Goal: Find specific page/section: Find specific page/section

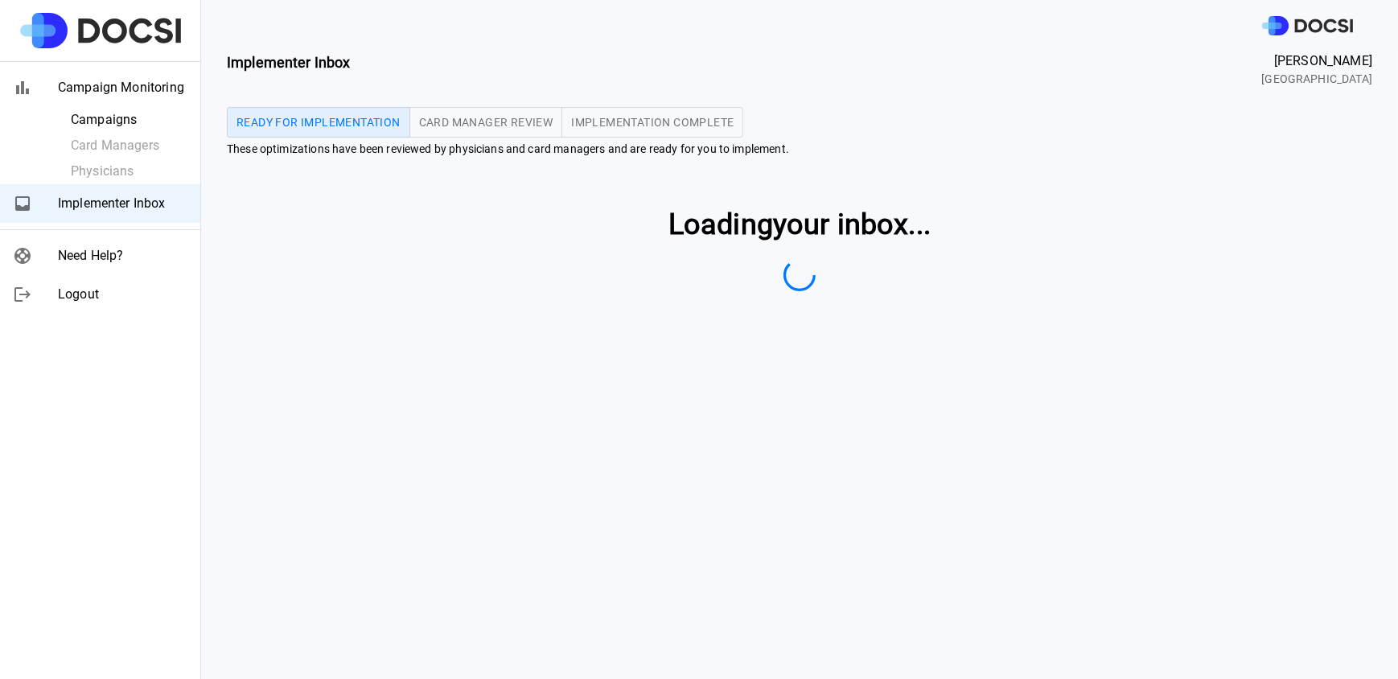
click at [100, 141] on ul "Campaigns Card Managers Physicians" at bounding box center [100, 145] width 200 height 77
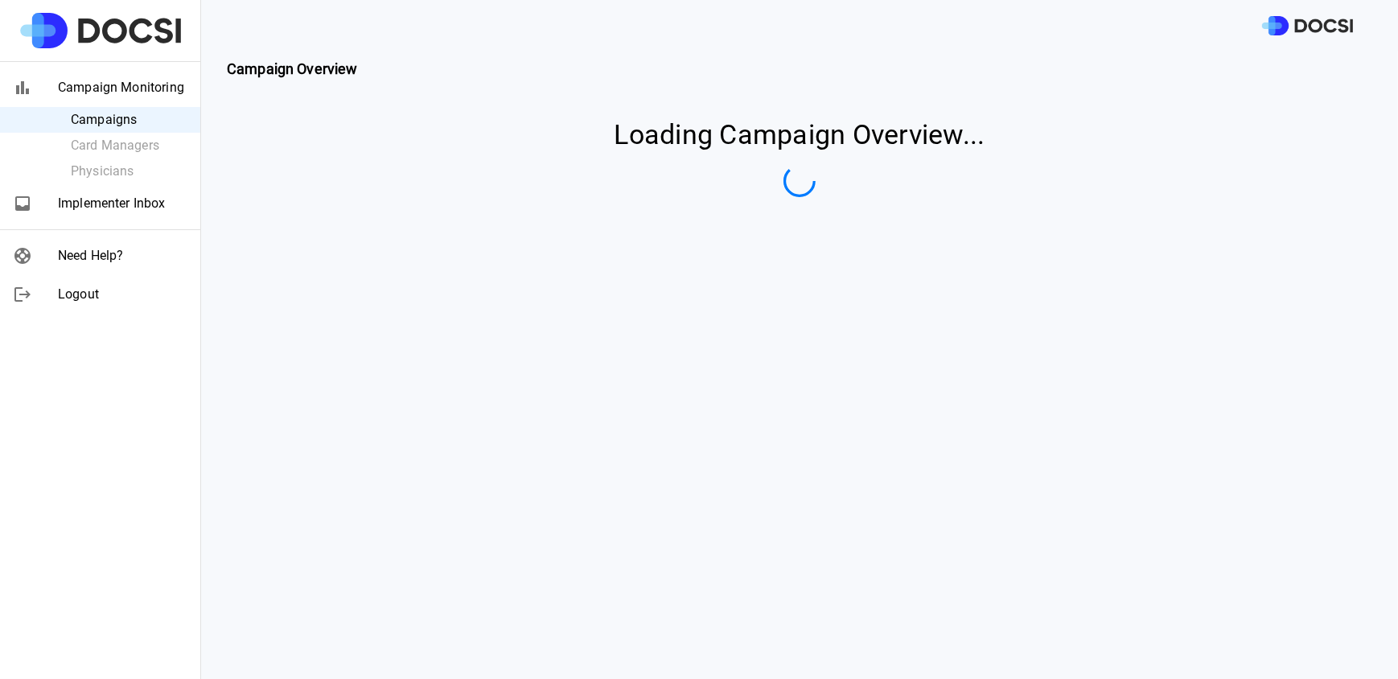
click at [109, 170] on ul "Campaigns Card Managers Physicians" at bounding box center [100, 145] width 200 height 77
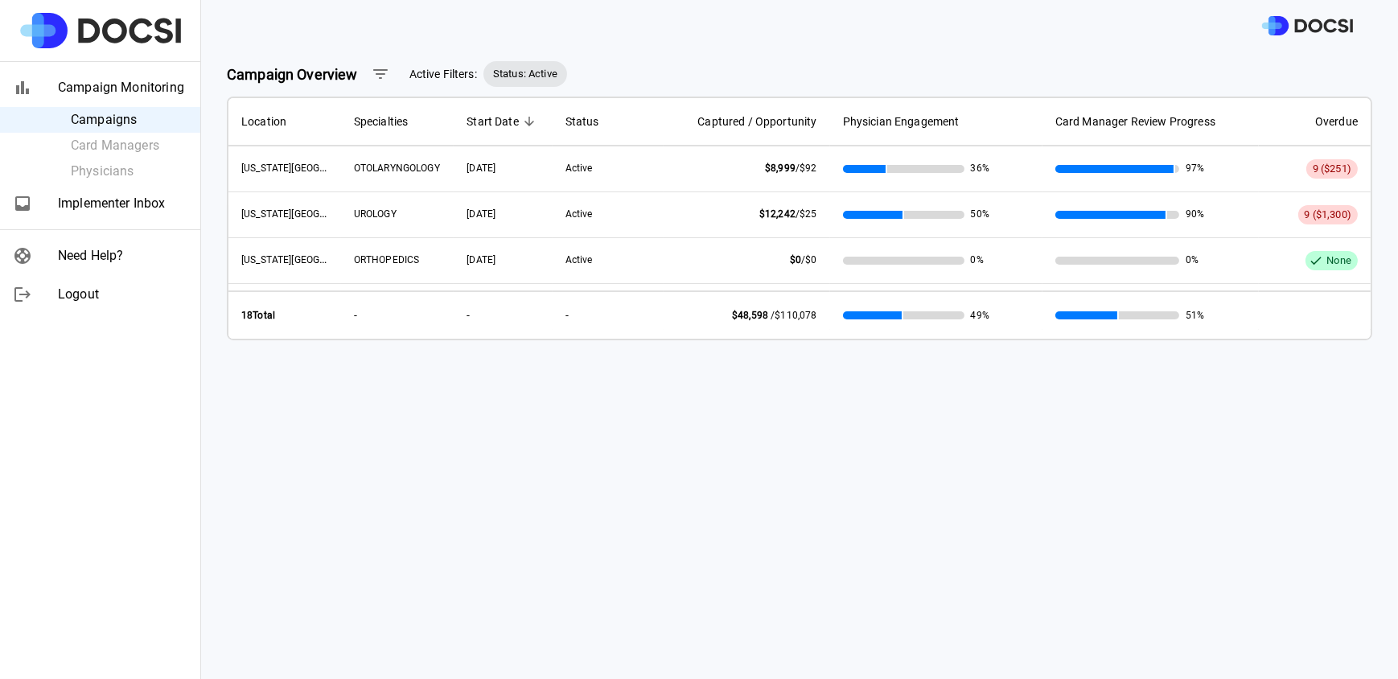
click at [101, 169] on ul "Campaigns Card Managers Physicians" at bounding box center [100, 145] width 200 height 77
click at [113, 167] on ul "Campaigns Card Managers Physicians" at bounding box center [100, 145] width 200 height 77
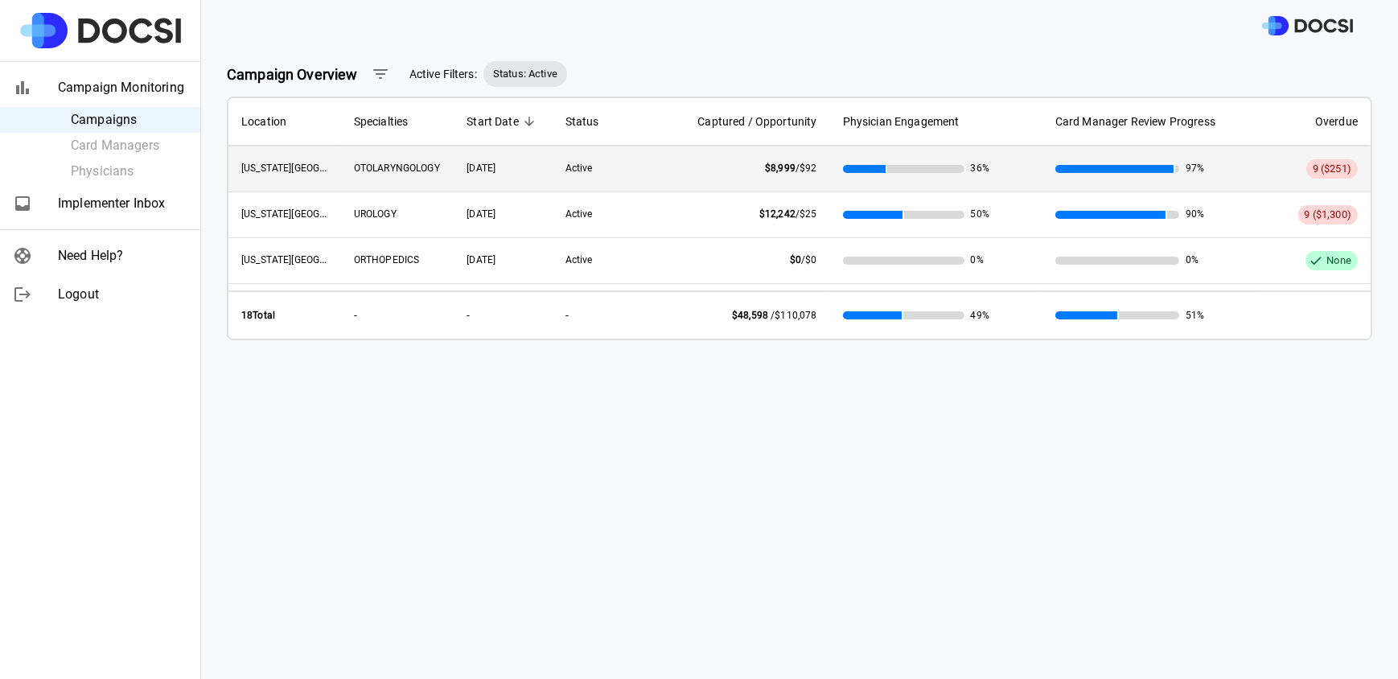
click at [393, 170] on span "OTOLARYNGOLOGY" at bounding box center [397, 167] width 86 height 11
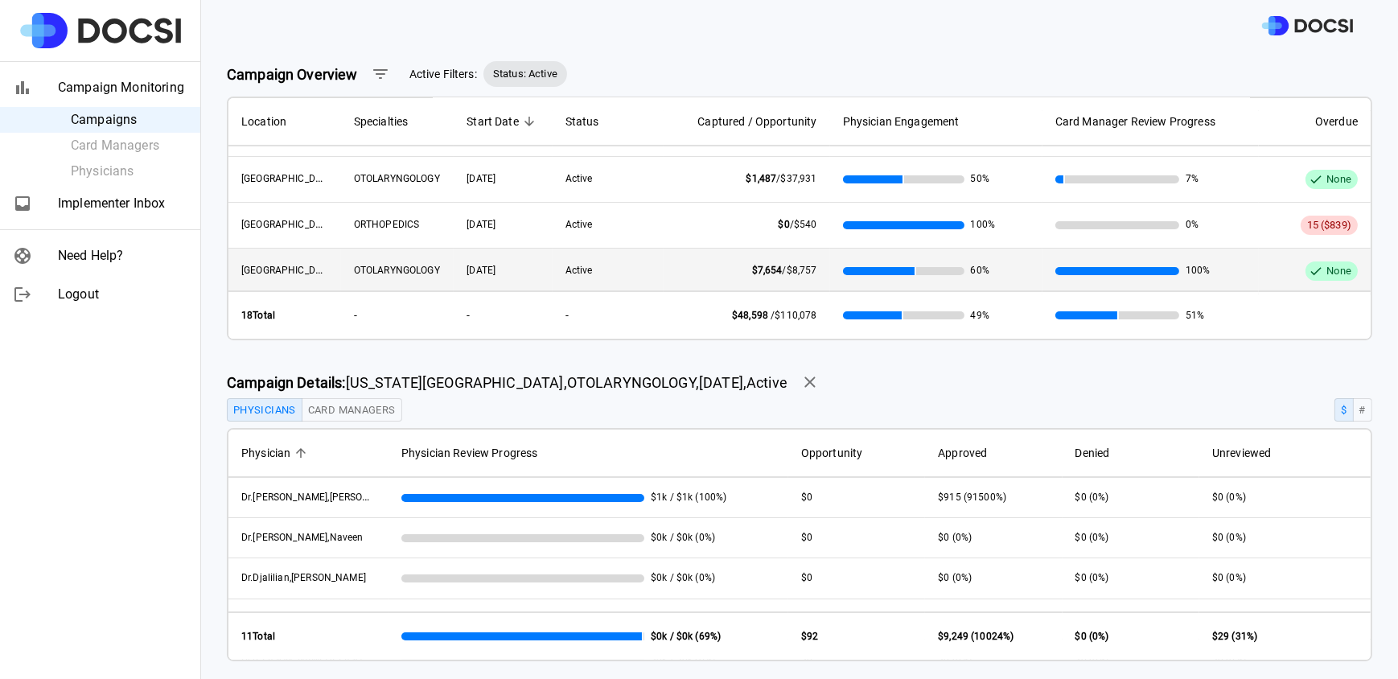
scroll to position [146, 0]
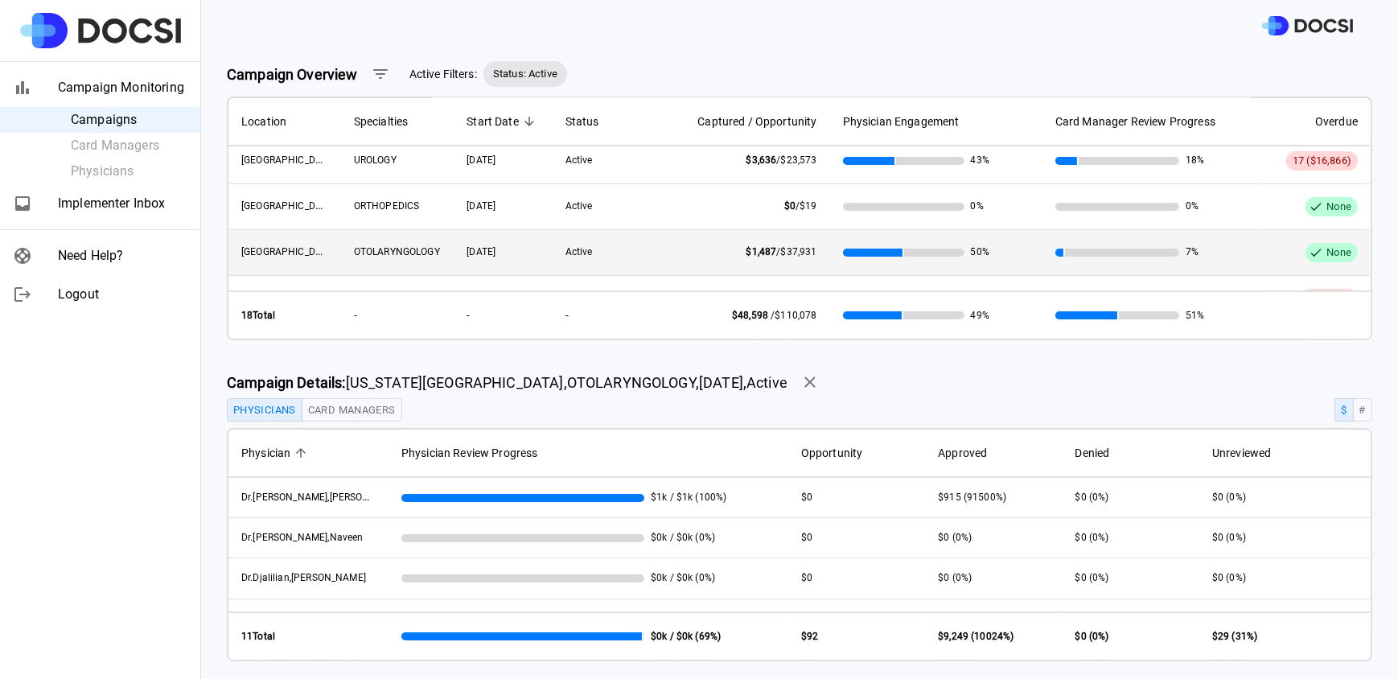
click at [391, 249] on span "OTOLARYNGOLOGY" at bounding box center [397, 251] width 86 height 11
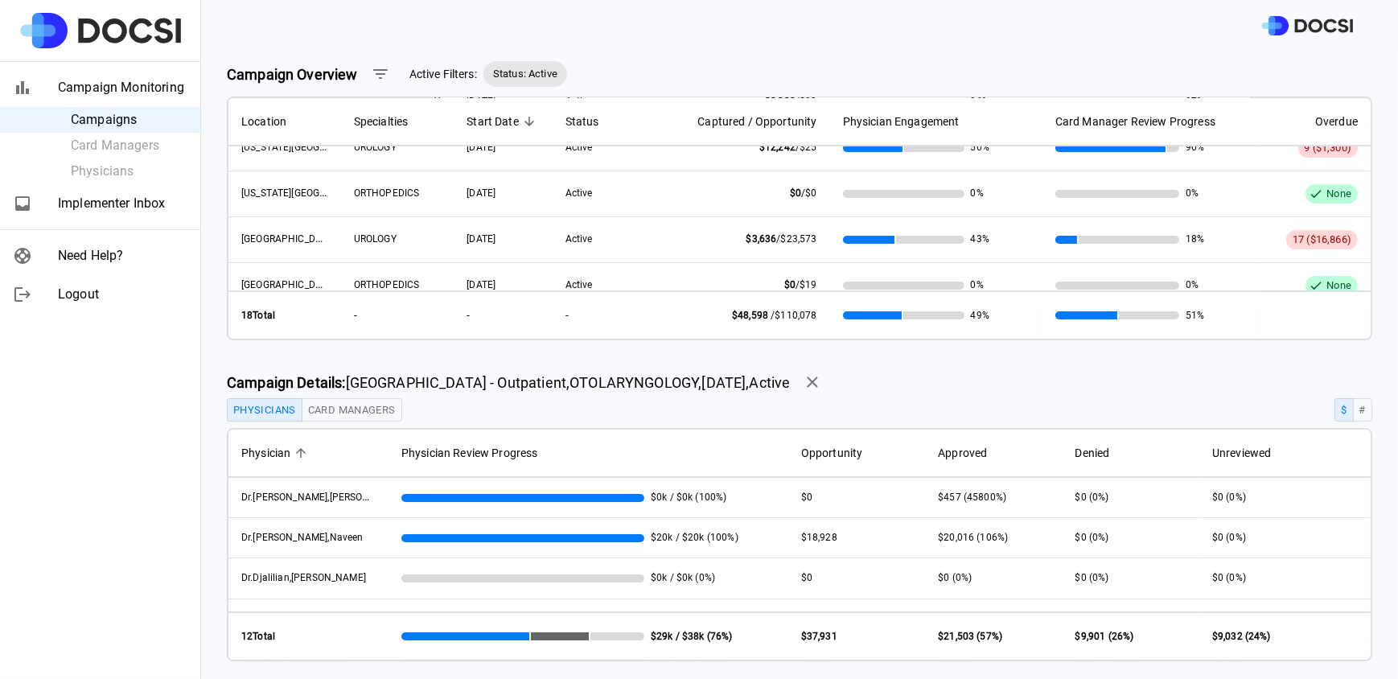
scroll to position [0, 0]
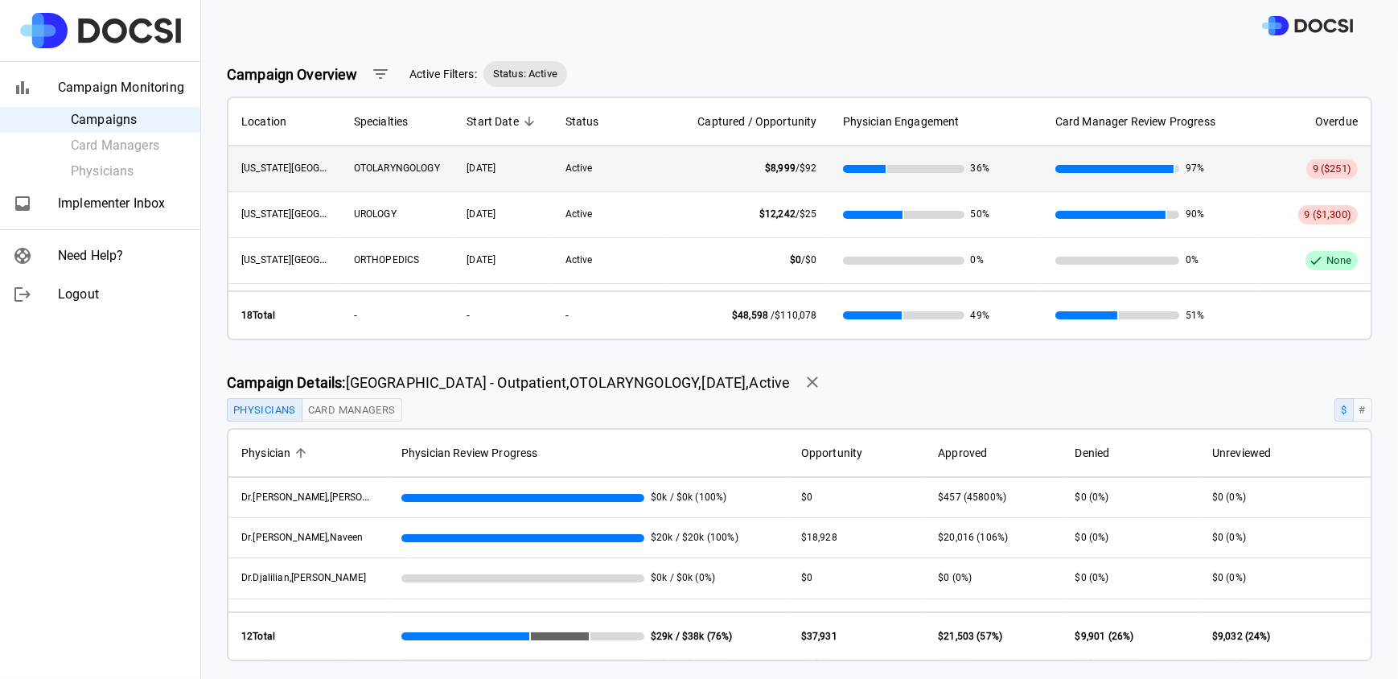
click at [412, 166] on span "OTOLARYNGOLOGY" at bounding box center [397, 167] width 86 height 11
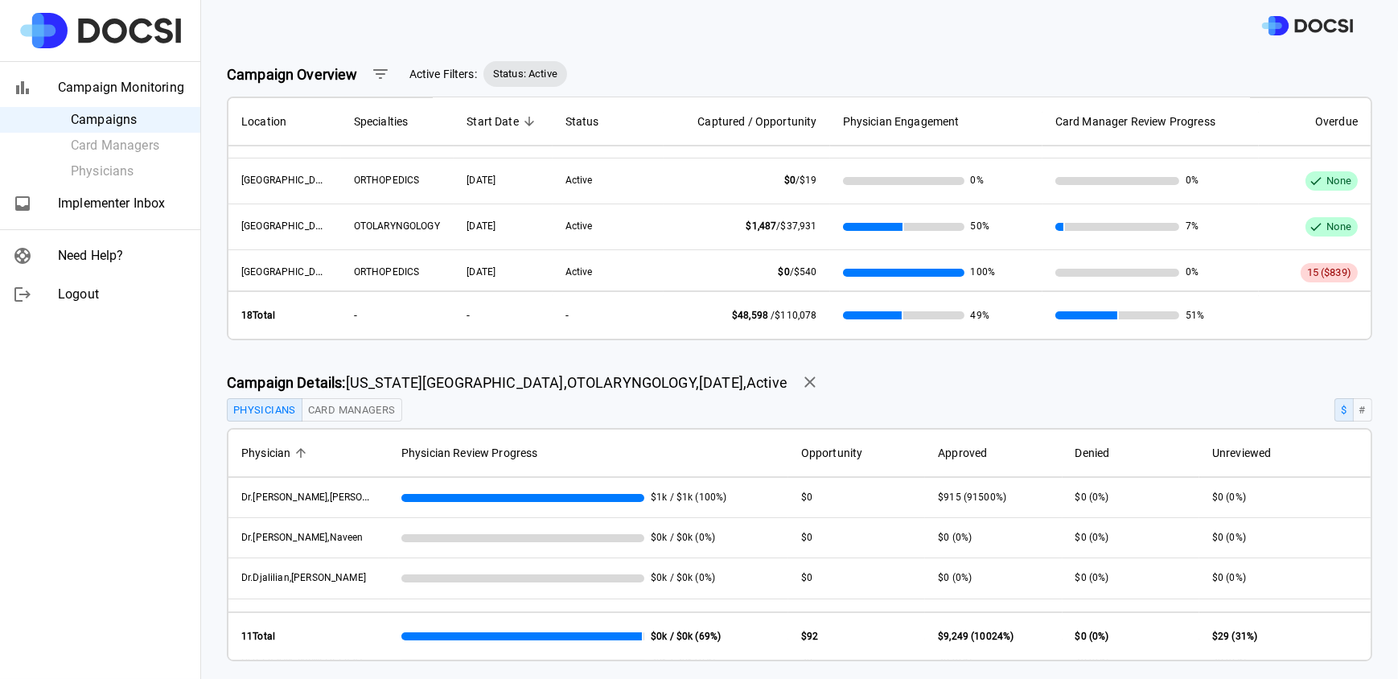
scroll to position [179, 0]
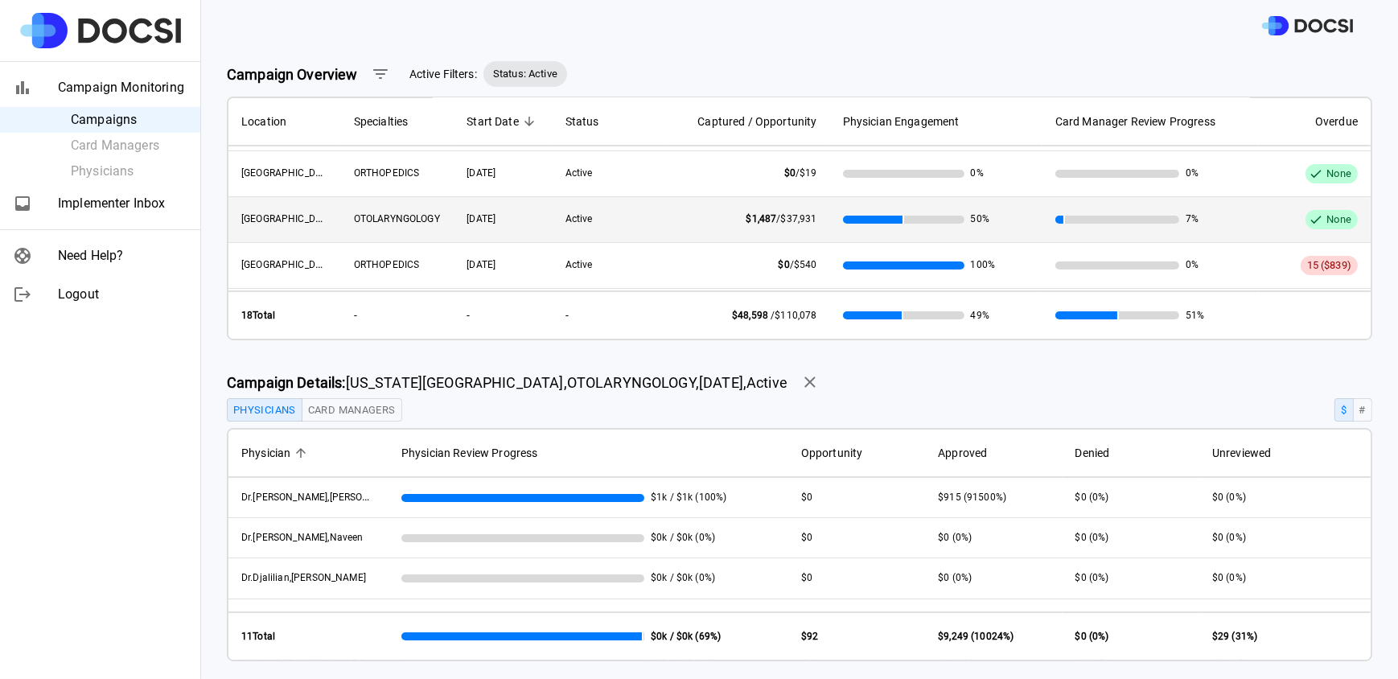
click at [394, 208] on td "OTOLARYNGOLOGY" at bounding box center [397, 220] width 113 height 46
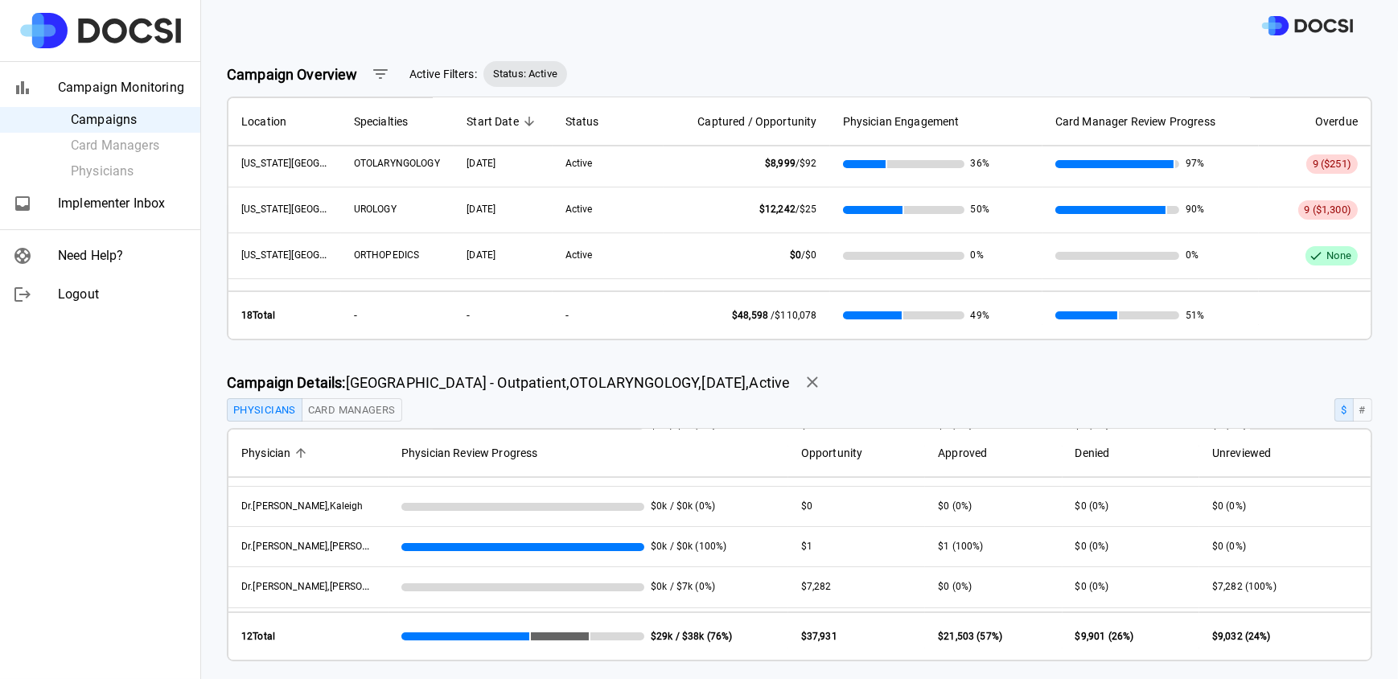
scroll to position [0, 0]
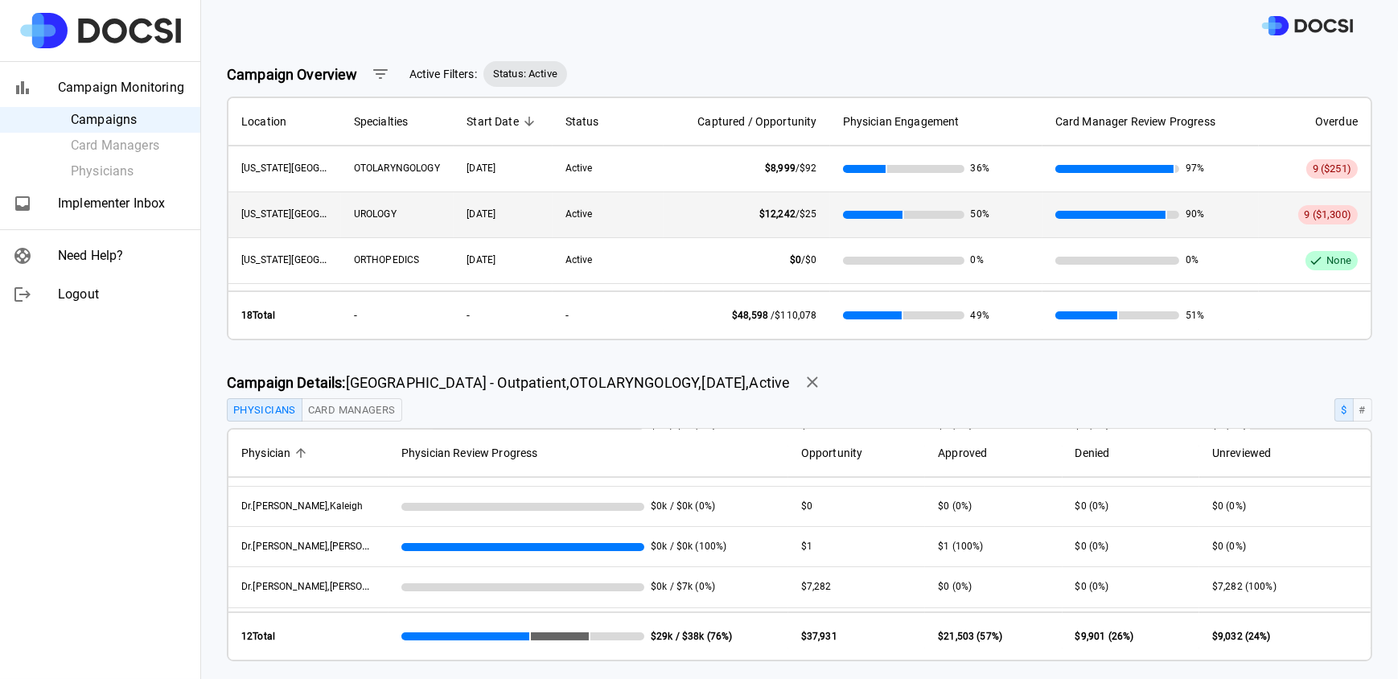
click at [381, 212] on span "UROLOGY" at bounding box center [375, 213] width 43 height 11
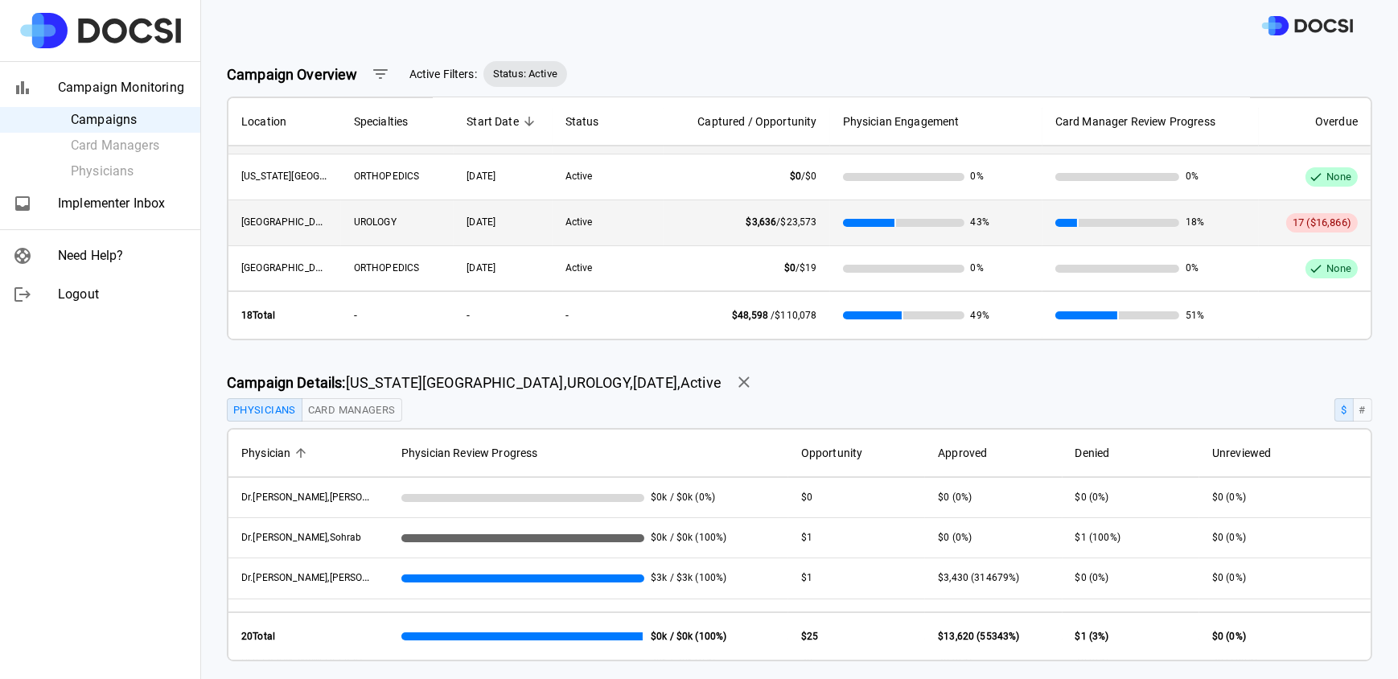
scroll to position [86, 0]
click at [373, 223] on span "UROLOGY" at bounding box center [375, 219] width 43 height 11
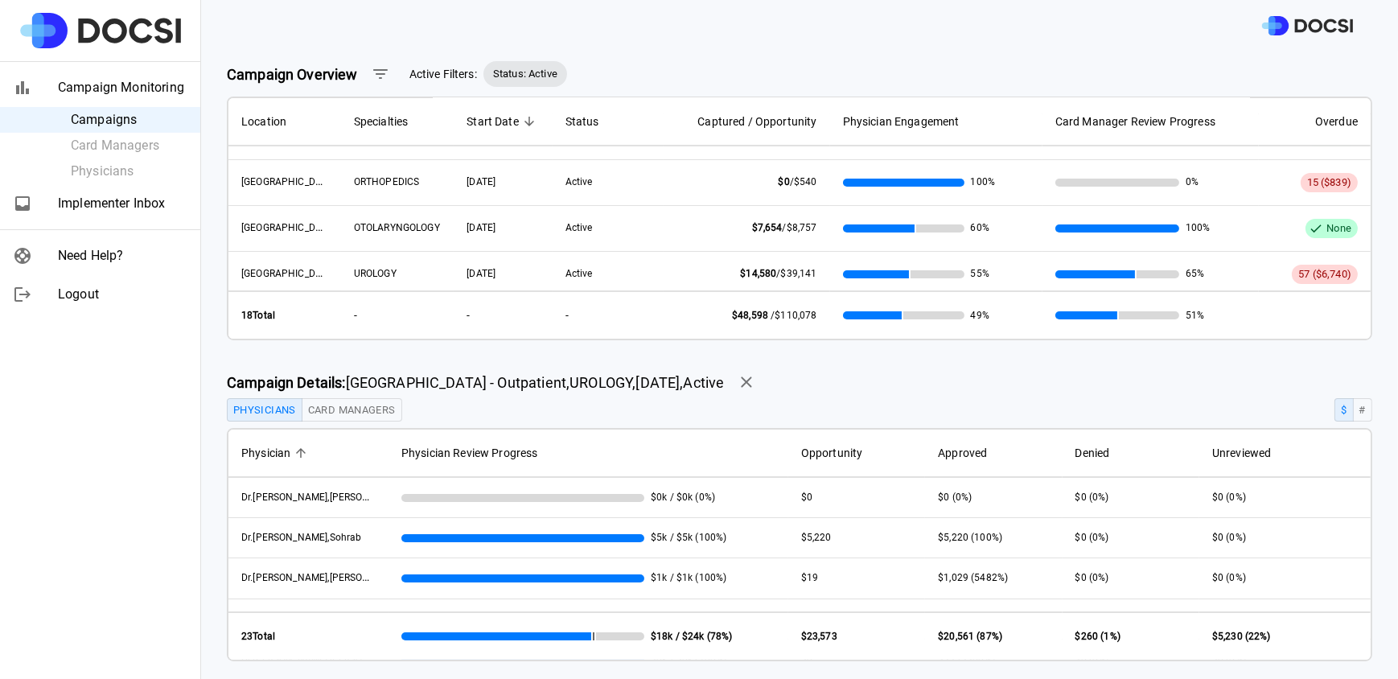
scroll to position [266, 0]
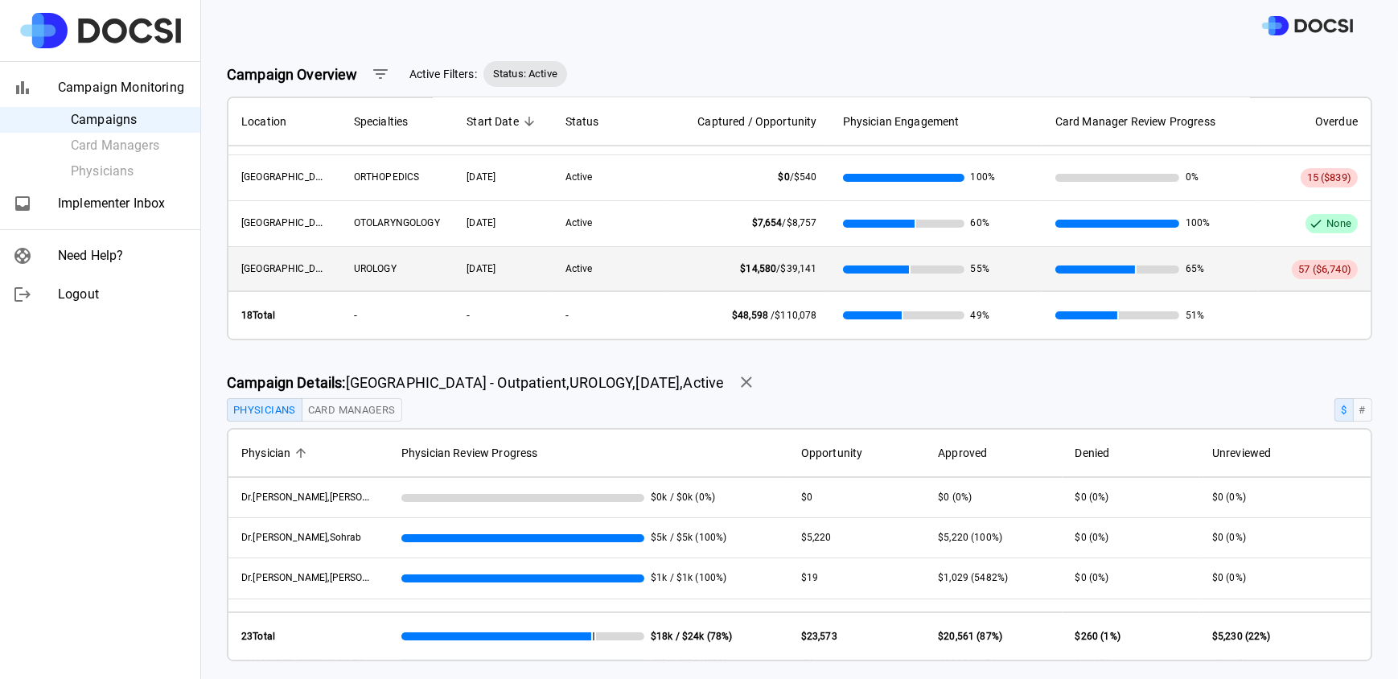
click at [390, 263] on span "UROLOGY" at bounding box center [375, 268] width 43 height 11
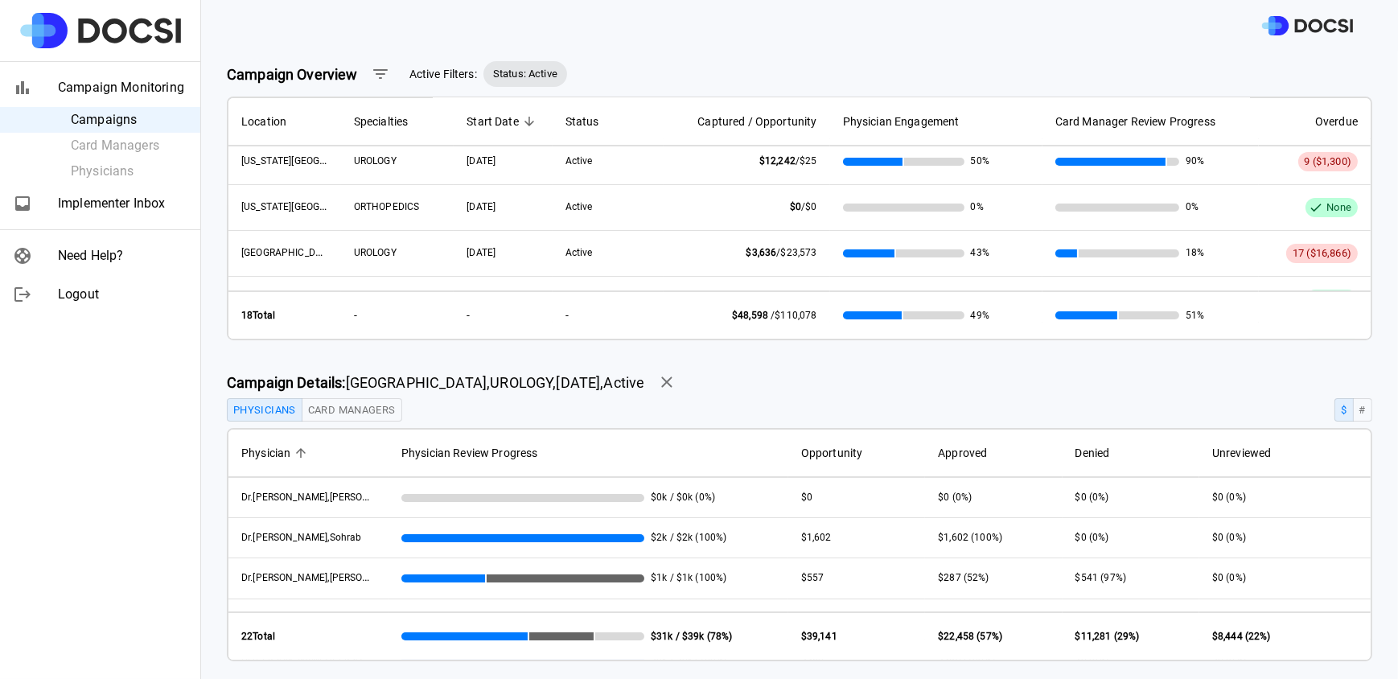
scroll to position [51, 0]
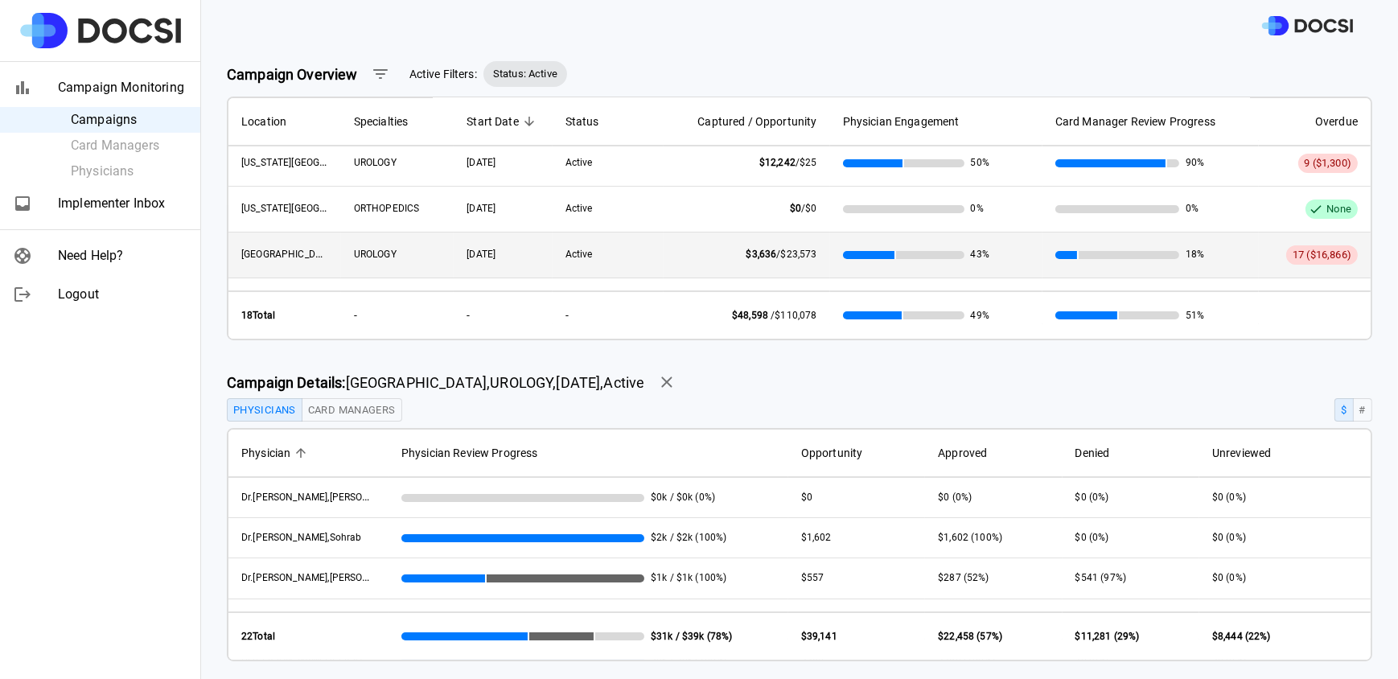
click at [364, 253] on span "UROLOGY" at bounding box center [375, 254] width 43 height 11
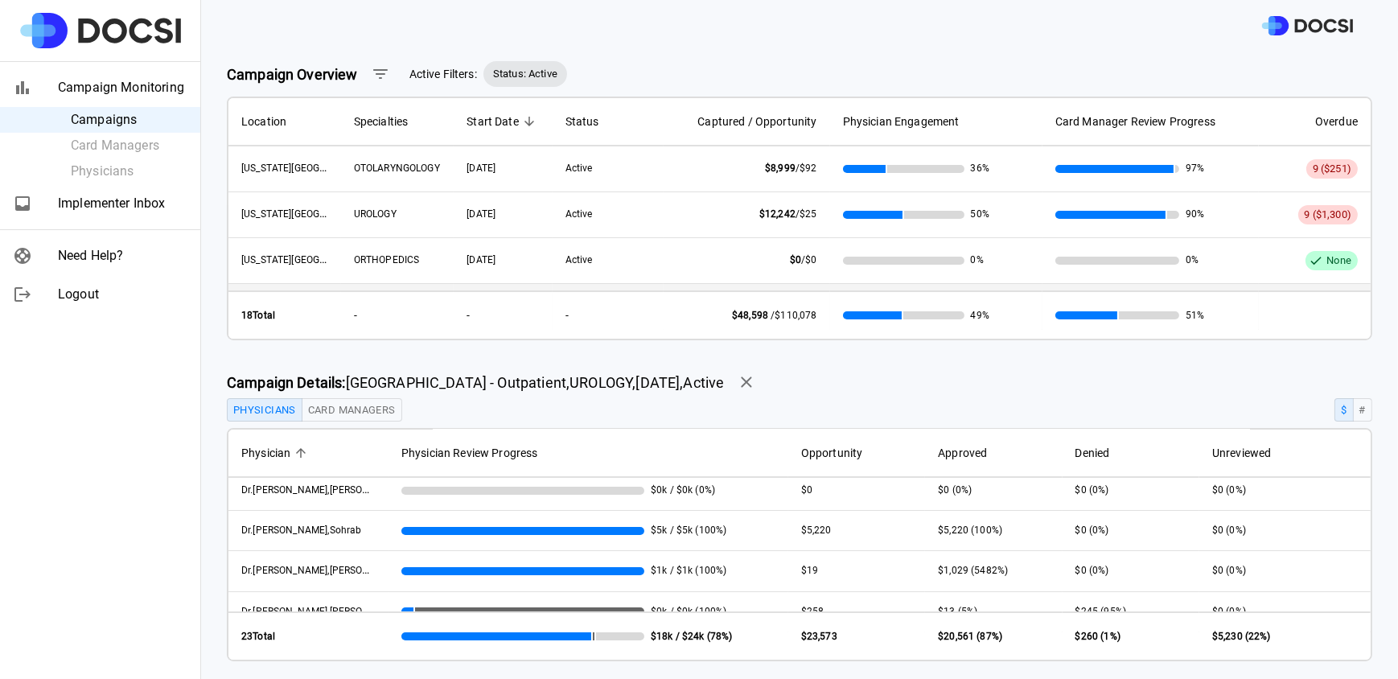
scroll to position [0, 0]
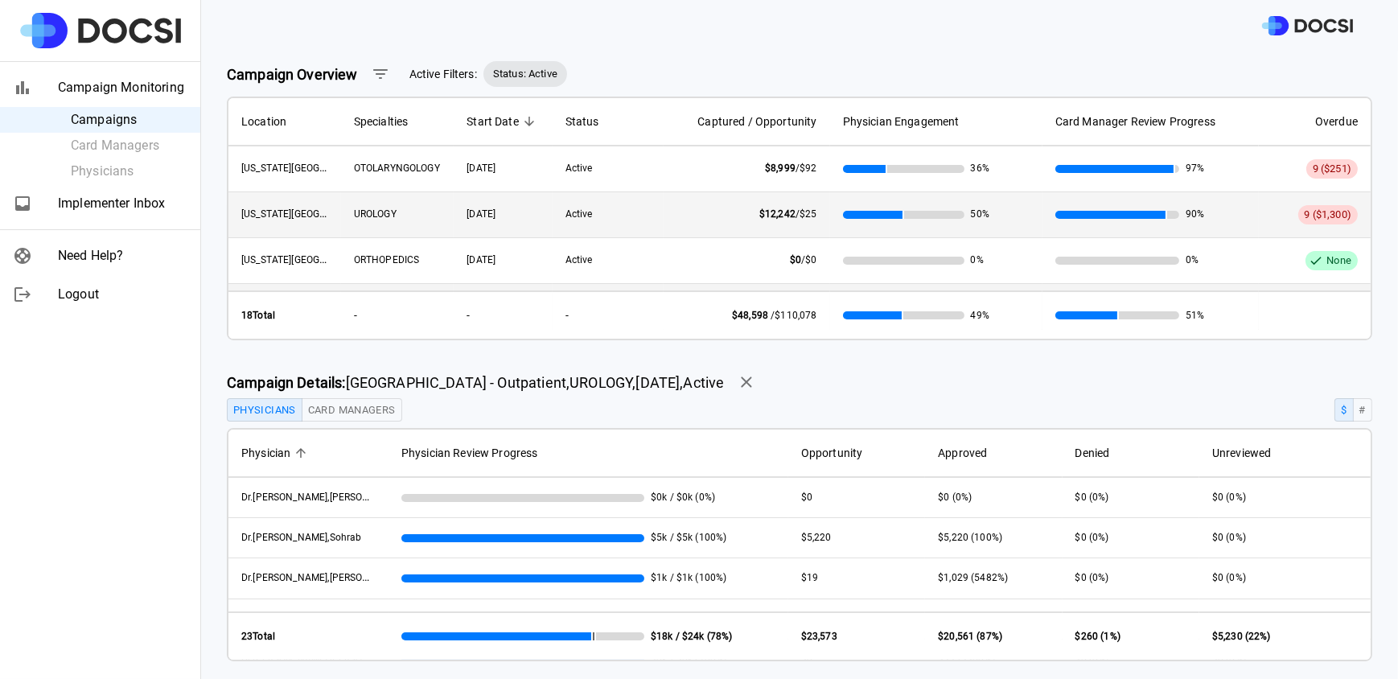
click at [385, 210] on span "UROLOGY" at bounding box center [375, 213] width 43 height 11
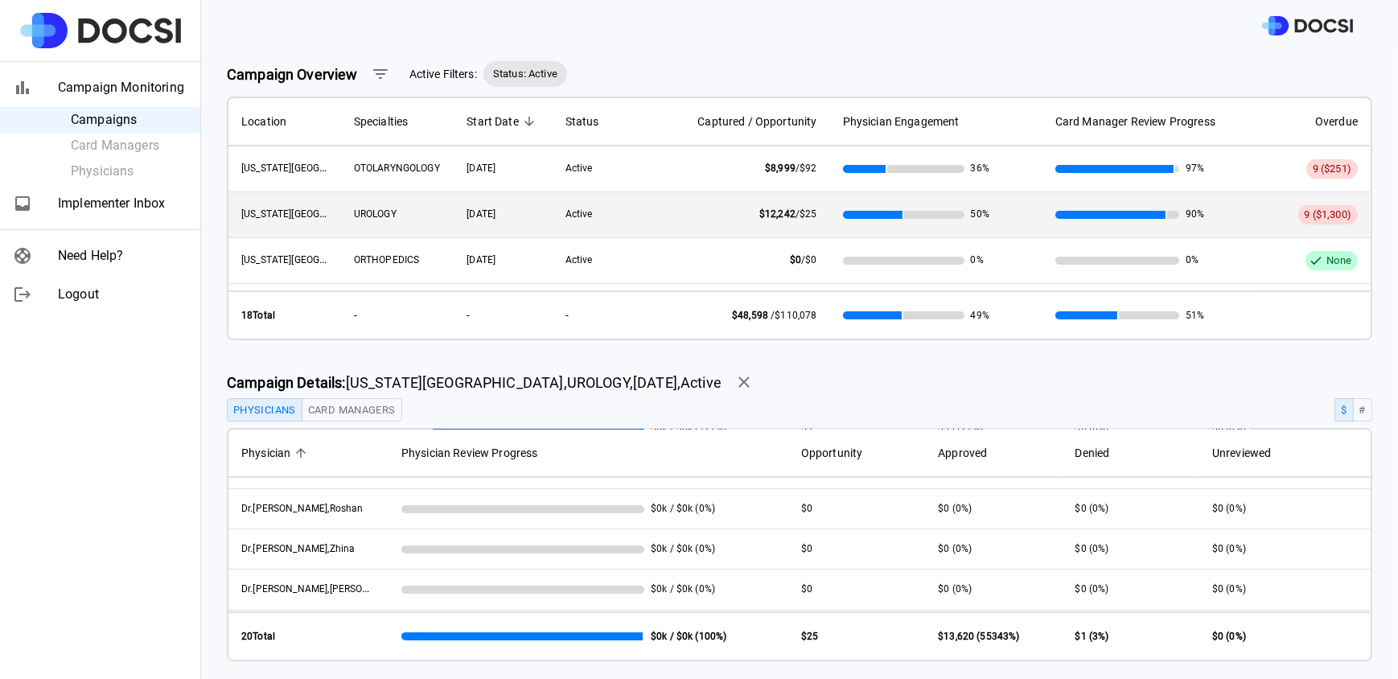
scroll to position [516, 0]
